Goal: Entertainment & Leisure: Consume media (video, audio)

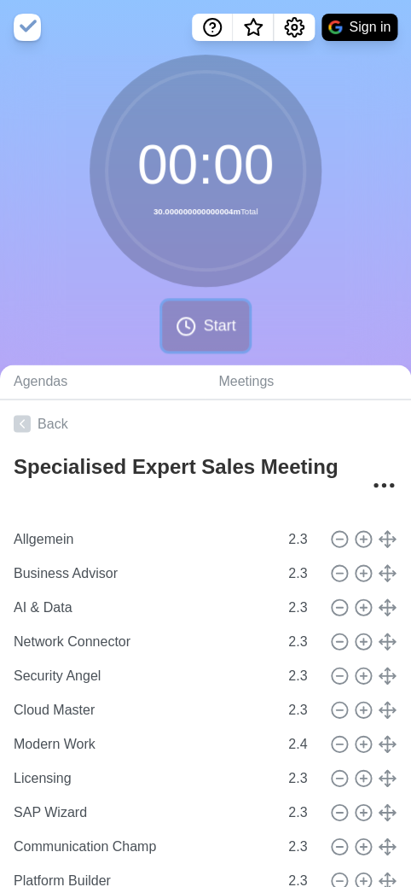
click at [206, 337] on span "Start" at bounding box center [219, 325] width 32 height 23
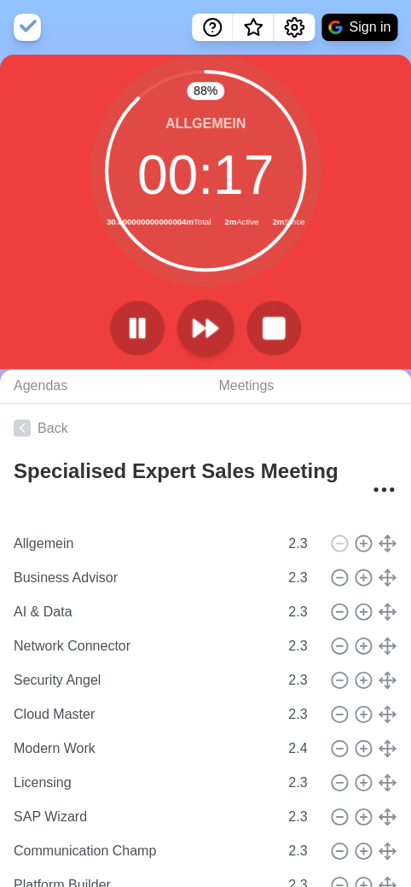
click at [203, 336] on icon at bounding box center [205, 327] width 29 height 29
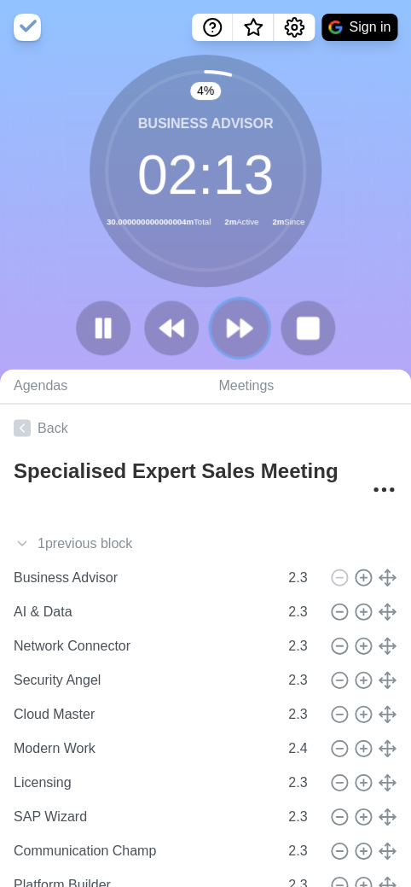
click at [248, 345] on button at bounding box center [239, 327] width 57 height 57
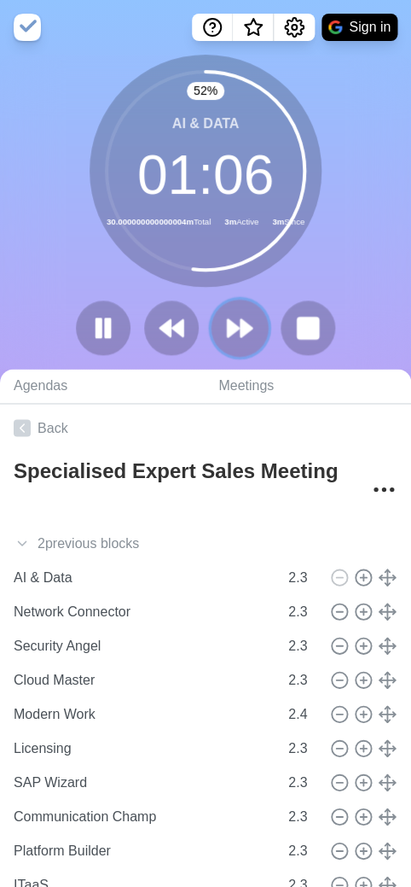
click at [239, 329] on icon at bounding box center [239, 327] width 29 height 29
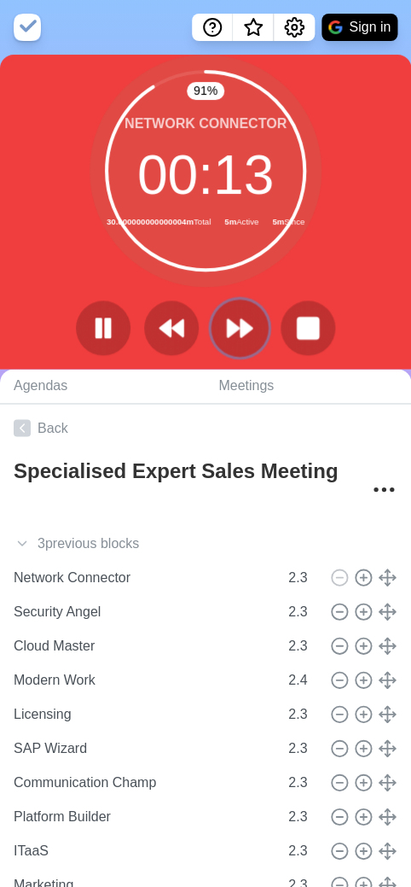
click at [230, 330] on polygon at bounding box center [233, 327] width 11 height 17
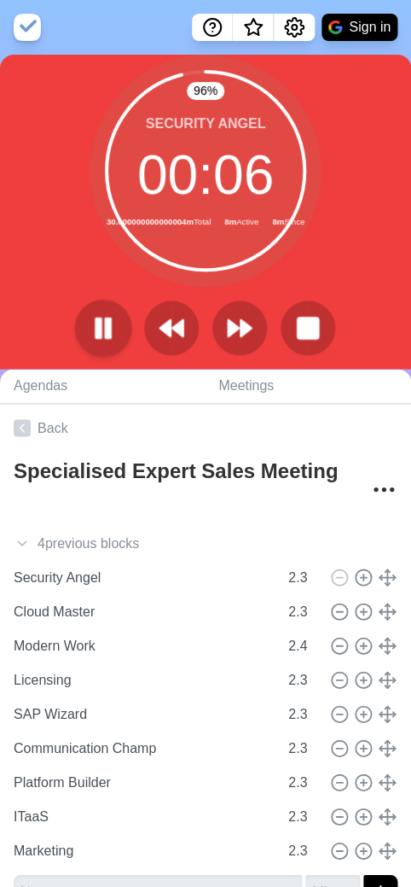
click at [108, 333] on rect at bounding box center [108, 327] width 5 height 19
click at [109, 330] on polygon at bounding box center [103, 327] width 17 height 21
click at [243, 334] on polygon at bounding box center [246, 327] width 11 height 17
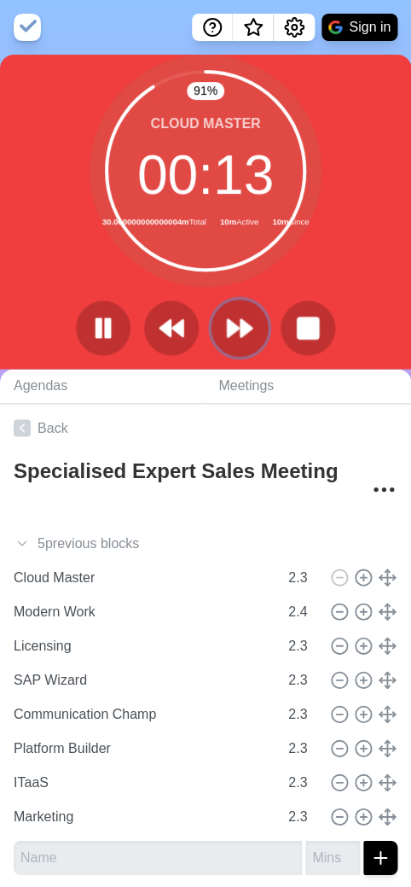
click at [243, 327] on polygon at bounding box center [246, 327] width 11 height 17
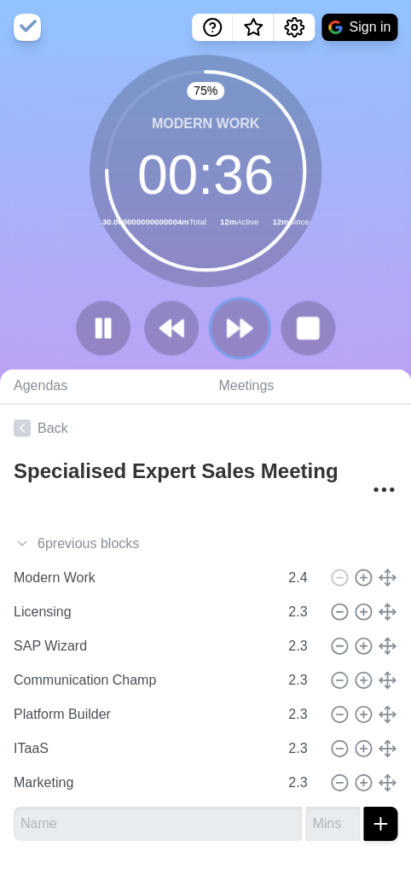
click at [235, 336] on icon at bounding box center [239, 327] width 29 height 29
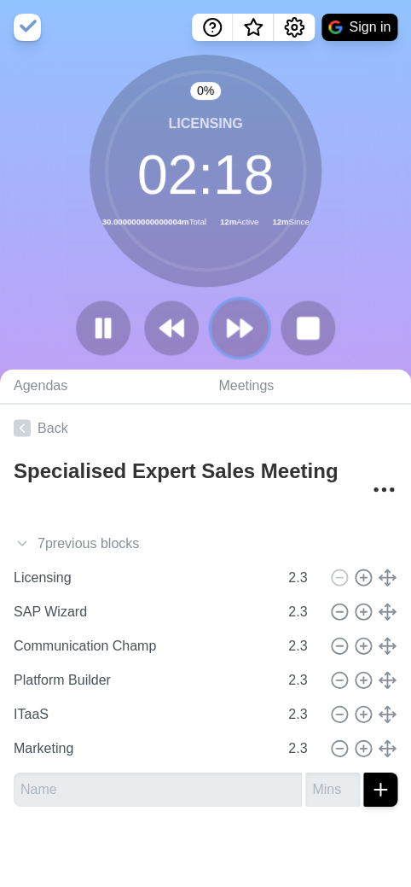
click at [241, 331] on polygon at bounding box center [246, 327] width 11 height 17
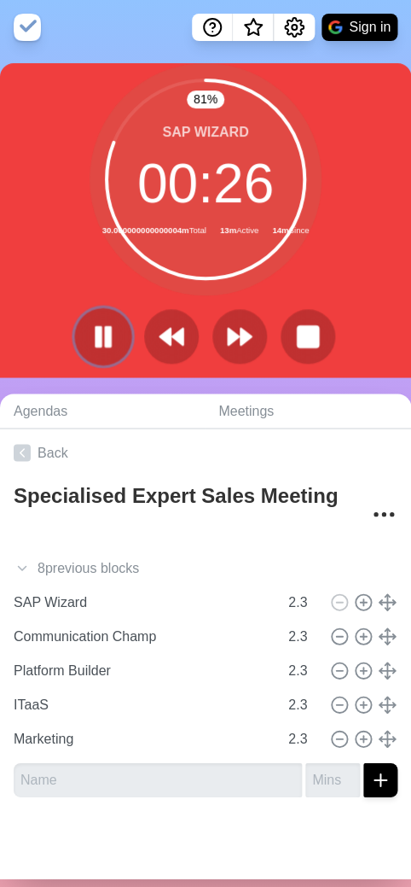
click at [104, 338] on icon at bounding box center [103, 336] width 29 height 29
click at [104, 338] on polygon at bounding box center [104, 336] width 16 height 20
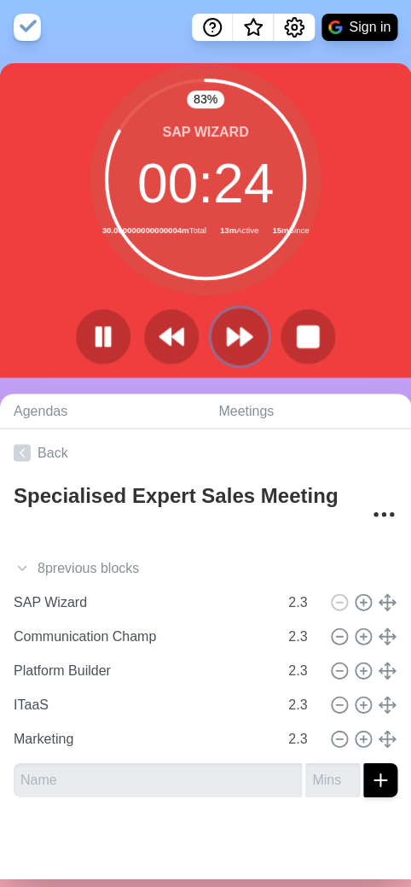
click at [246, 339] on polygon at bounding box center [246, 336] width 11 height 17
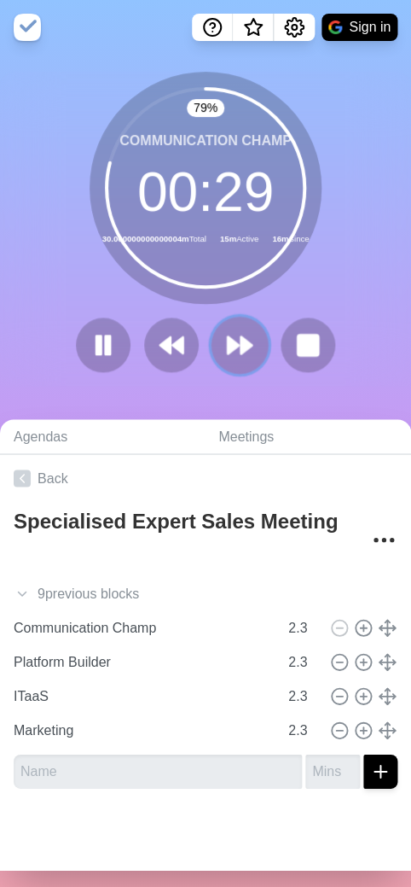
click at [248, 354] on icon at bounding box center [239, 344] width 29 height 29
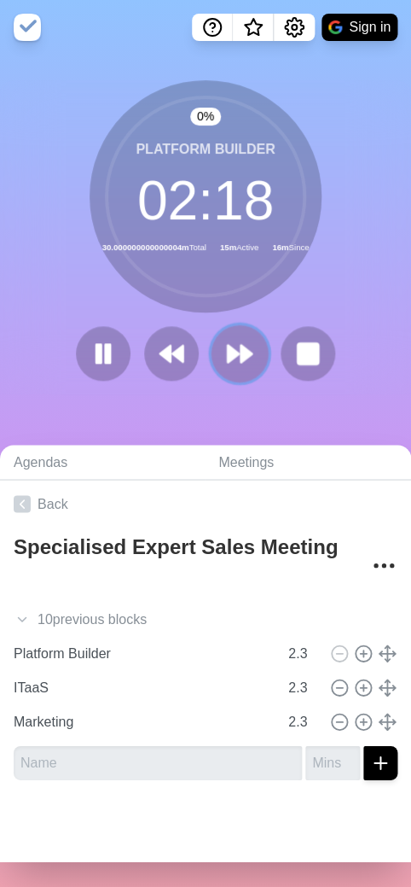
click at [247, 363] on icon at bounding box center [239, 353] width 29 height 29
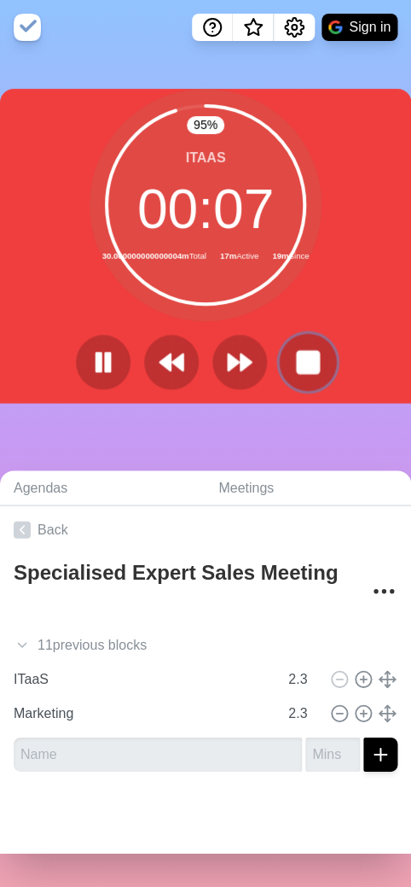
click at [317, 364] on rect at bounding box center [307, 361] width 21 height 21
